Goal: Transaction & Acquisition: Purchase product/service

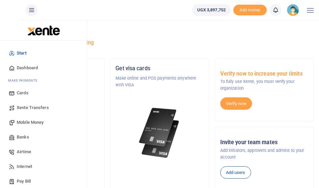
click at [25, 123] on span "Mobile Money" at bounding box center [30, 122] width 27 height 7
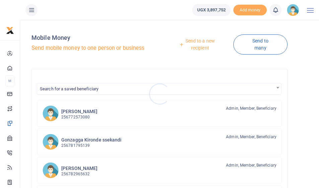
click at [196, 42] on div at bounding box center [159, 94] width 319 height 188
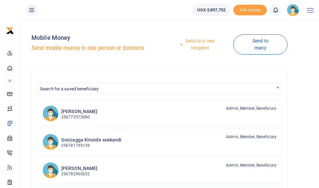
click at [196, 42] on link "Send to a new recipient" at bounding box center [197, 44] width 71 height 19
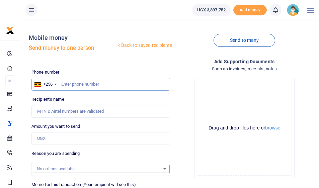
click at [90, 84] on input "text" at bounding box center [100, 84] width 138 height 13
type input "786621341"
type input "Nusurah Murekatete"
type input "786621341"
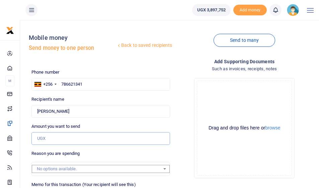
click at [84, 141] on input "Amount you want to send" at bounding box center [100, 138] width 138 height 13
type input "200,000"
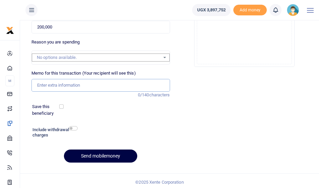
click at [77, 81] on input "Memo for this transaction (Your recipient will see this)" at bounding box center [100, 85] width 138 height 13
type input "r"
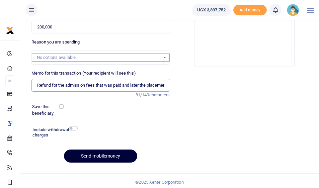
type input "Refund for the admission fees that was paid and later the placement was not tak…"
click at [97, 152] on button "Send mobilemoney" at bounding box center [100, 155] width 73 height 13
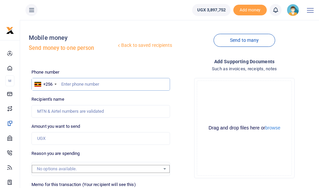
click at [92, 84] on input "text" at bounding box center [100, 84] width 138 height 13
type input "789445497"
type input "Paphra Mugisha"
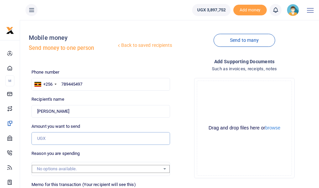
click at [84, 140] on input "Amount you want to send" at bounding box center [100, 138] width 138 height 13
type input "30,000"
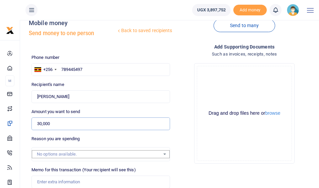
scroll to position [111, 0]
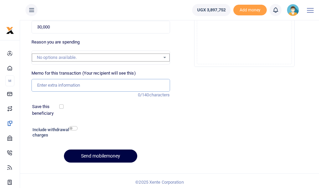
click at [73, 84] on input "Memo for this transaction (Your recipient will see this)" at bounding box center [100, 85] width 138 height 13
type input "Warning Tape"
click at [71, 126] on input "checkbox" at bounding box center [73, 128] width 9 height 4
checkbox input "true"
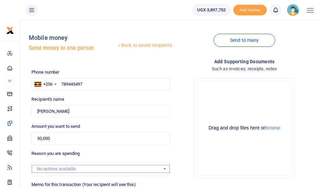
scroll to position [129, 0]
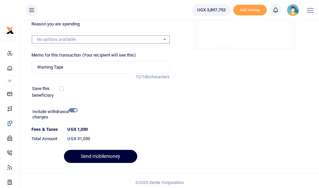
click at [83, 154] on button "Send mobilemoney" at bounding box center [100, 156] width 73 height 13
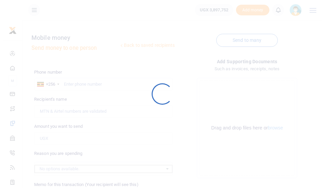
scroll to position [111, 0]
